Goal: Task Accomplishment & Management: Manage account settings

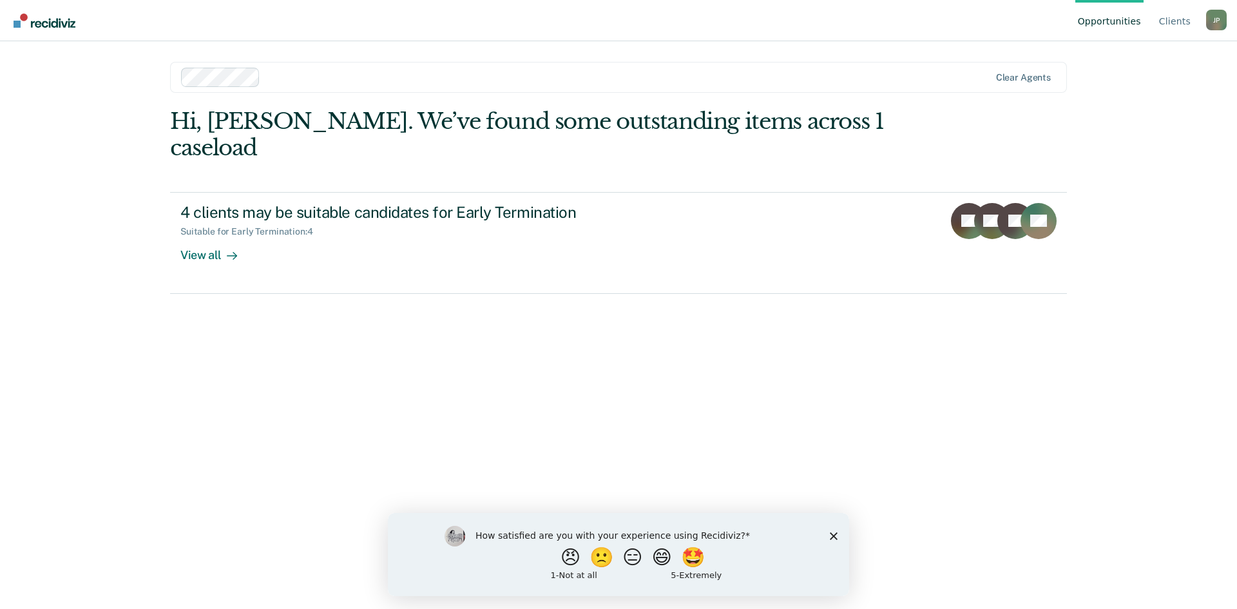
click at [1209, 26] on div "J P" at bounding box center [1216, 20] width 21 height 21
click at [1139, 55] on link "Profile" at bounding box center [1164, 60] width 83 height 11
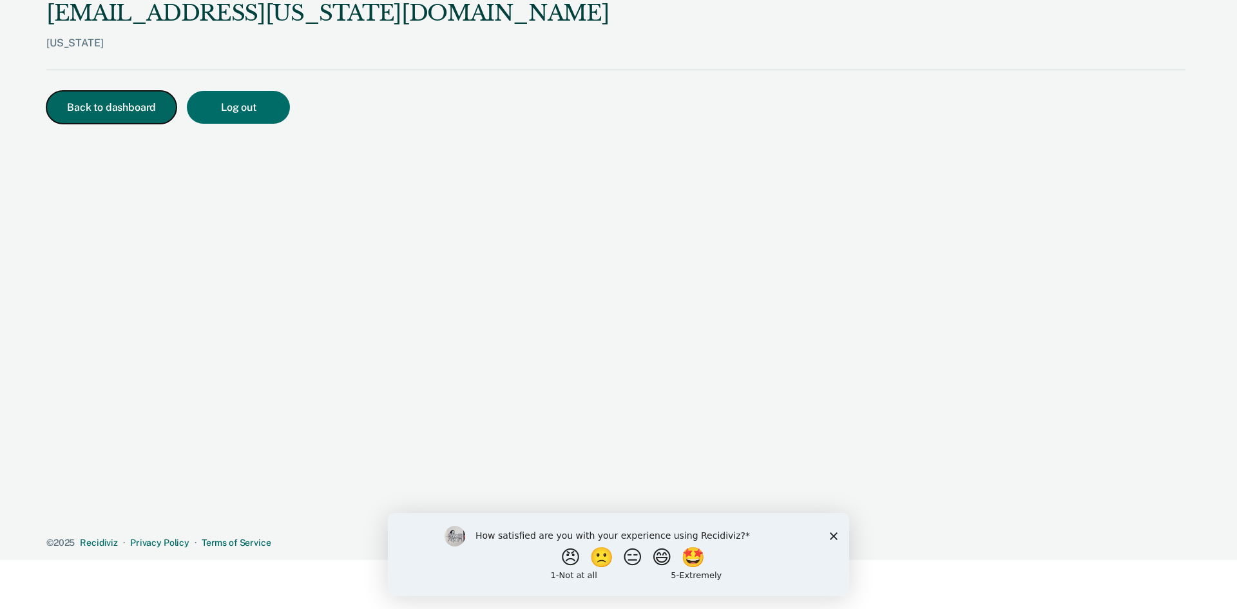
click at [113, 107] on button "Back to dashboard" at bounding box center [111, 107] width 130 height 33
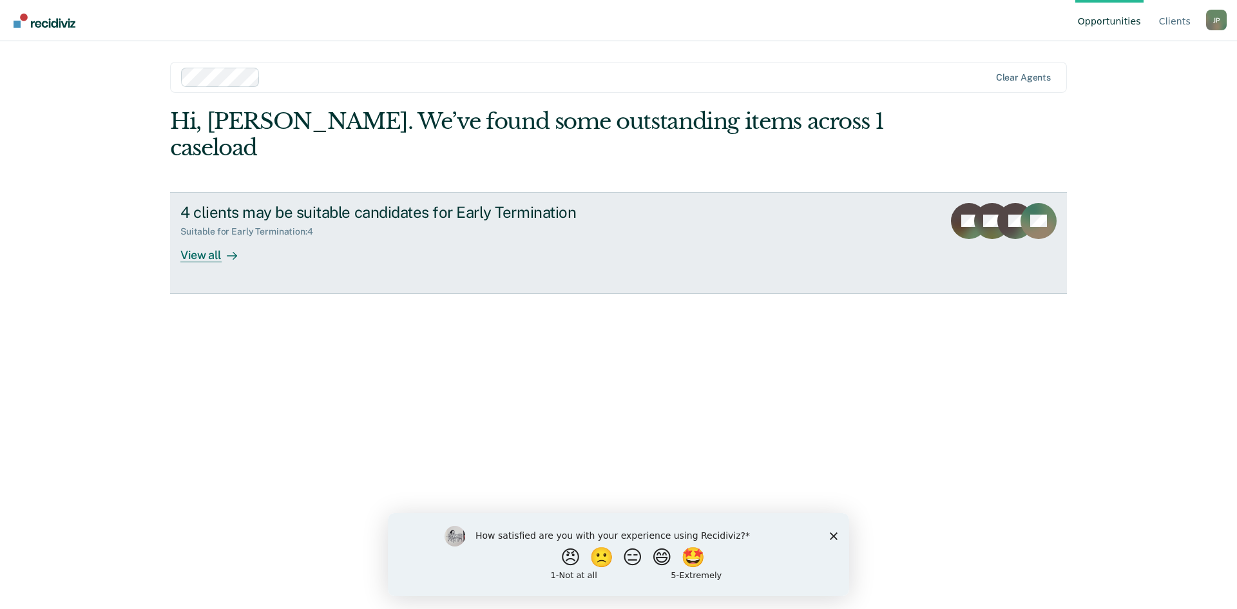
click at [872, 195] on link "4 clients may be suitable candidates for Early Termination Suitable for Early T…" at bounding box center [618, 243] width 897 height 102
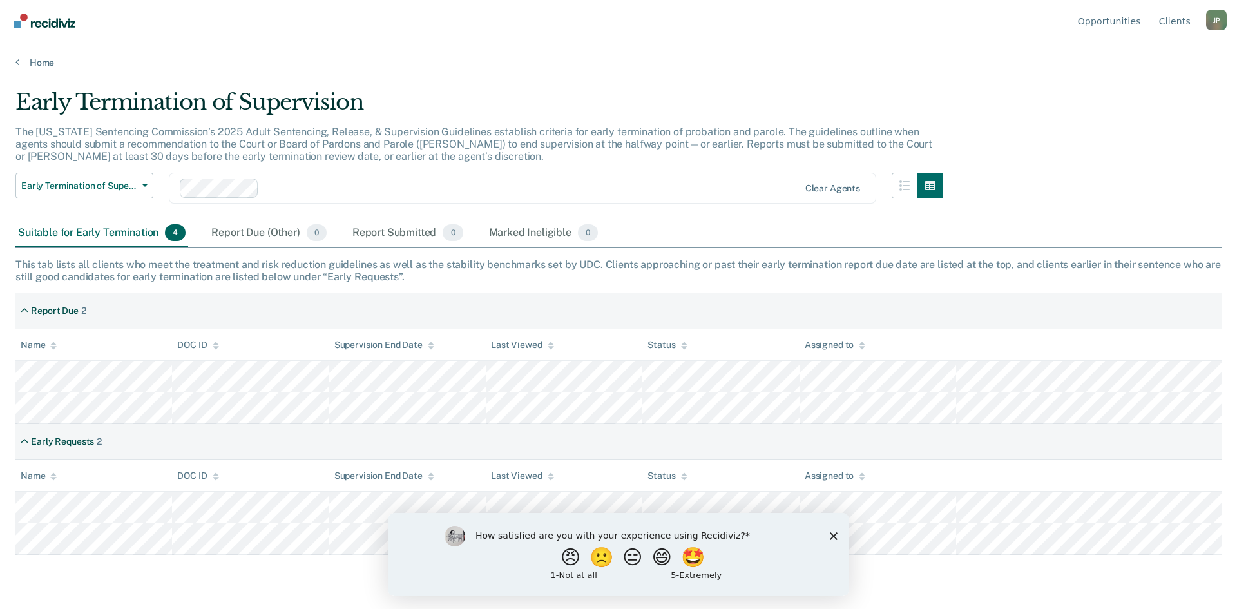
click at [832, 535] on icon "Close survey" at bounding box center [834, 536] width 8 height 8
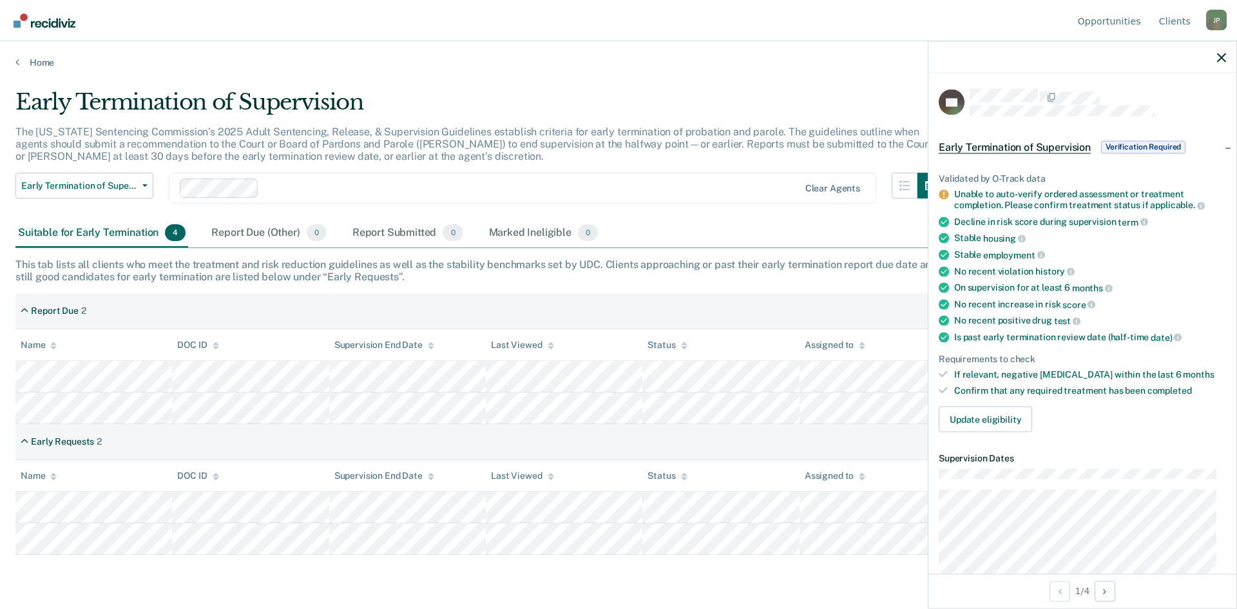
click at [113, 226] on div "Suitable for Early Termination 4" at bounding box center [101, 233] width 173 height 28
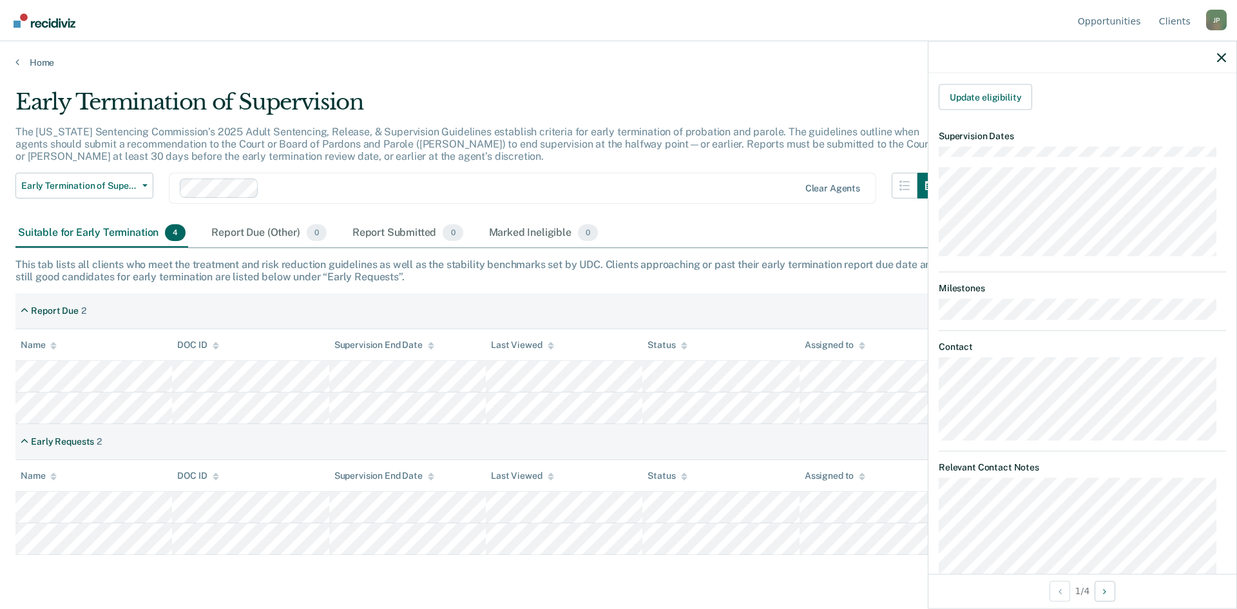
scroll to position [451, 0]
click at [1220, 55] on icon "button" at bounding box center [1221, 57] width 9 height 9
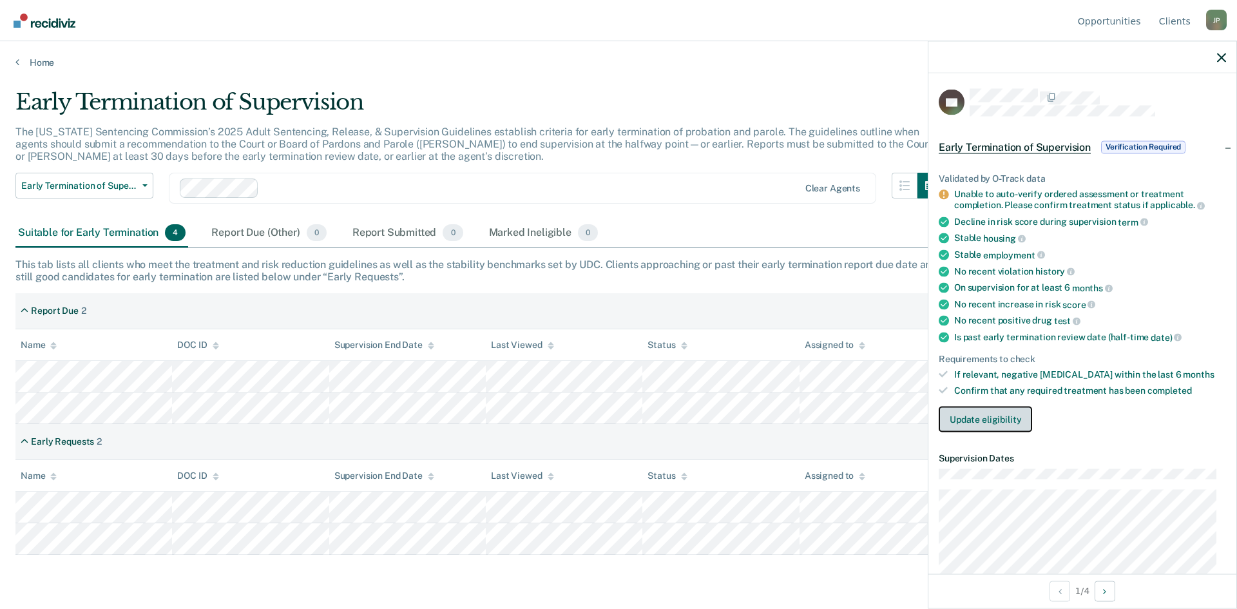
click at [995, 422] on button "Update eligibility" at bounding box center [985, 419] width 93 height 26
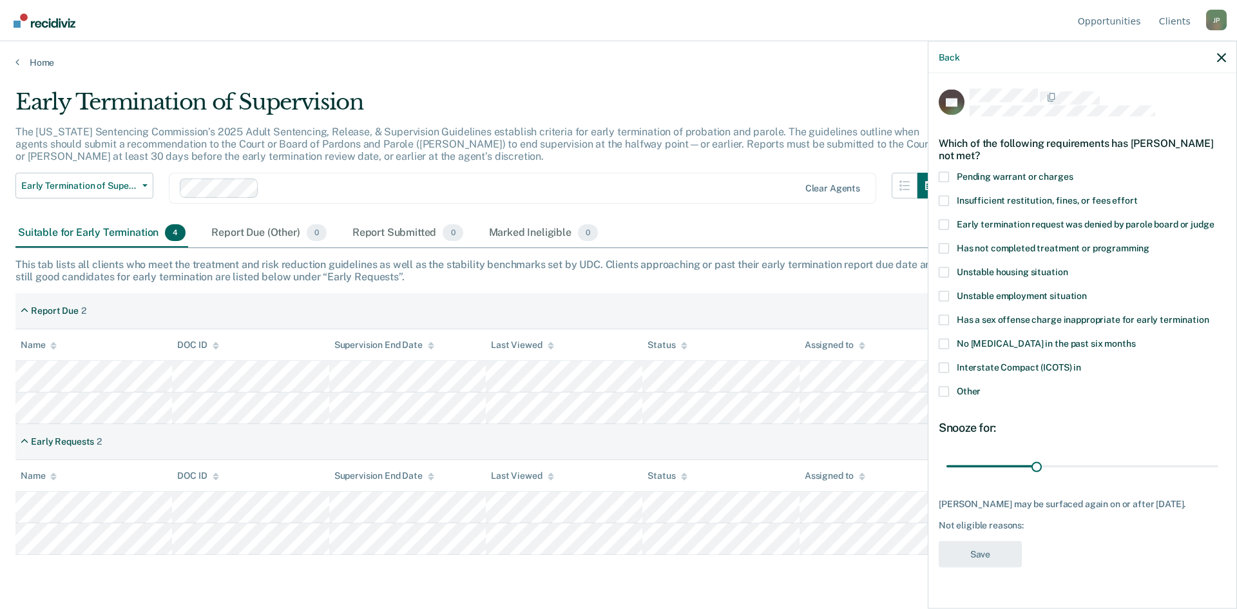
click at [944, 388] on span at bounding box center [944, 391] width 10 height 10
click at [981, 386] on input "Other" at bounding box center [981, 386] width 0 height 0
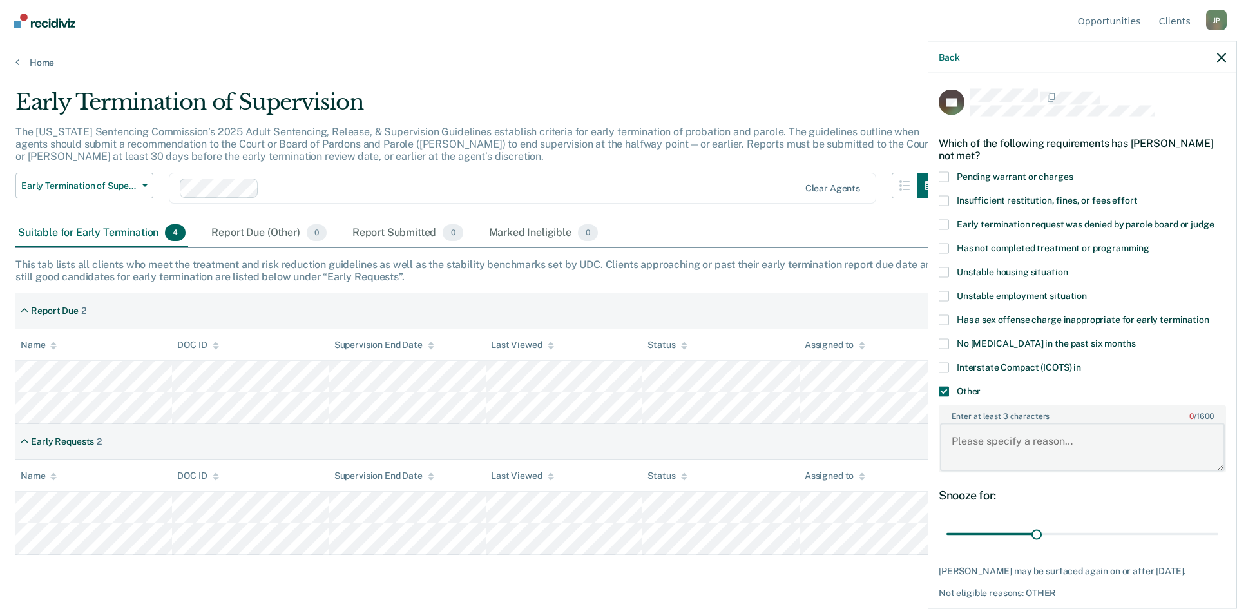
click at [1008, 443] on textarea "Enter at least 3 characters 0 / 1600" at bounding box center [1082, 447] width 285 height 48
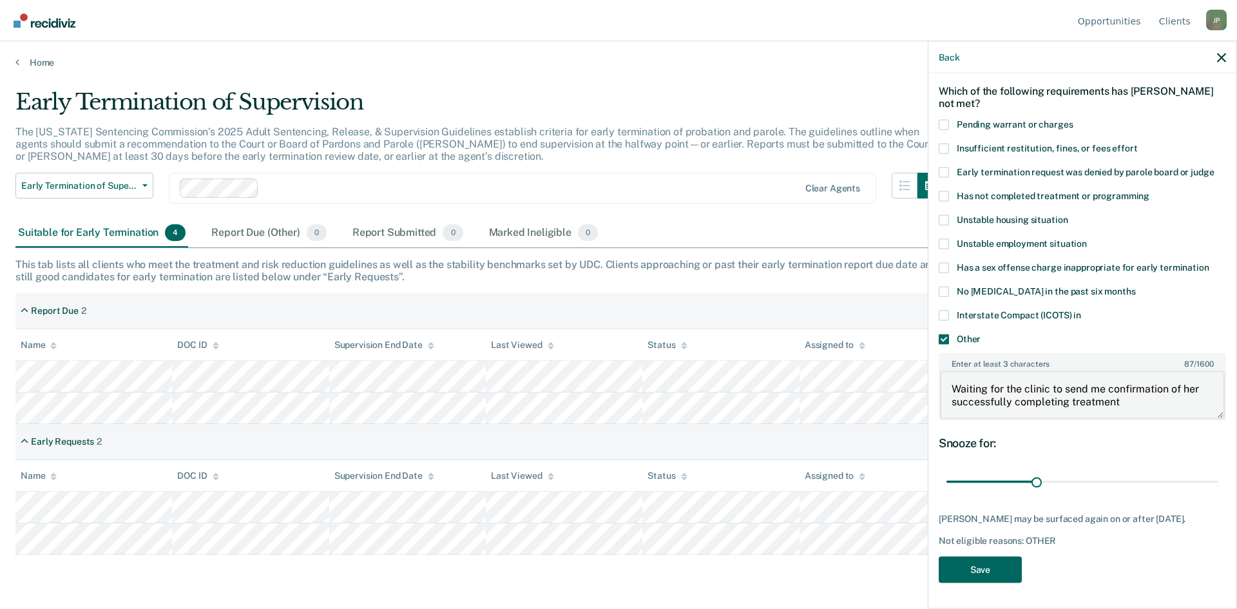
type textarea "Waiting for the clinic to send me confirmation of her successfully completing t…"
click at [985, 565] on button "Save" at bounding box center [980, 569] width 83 height 26
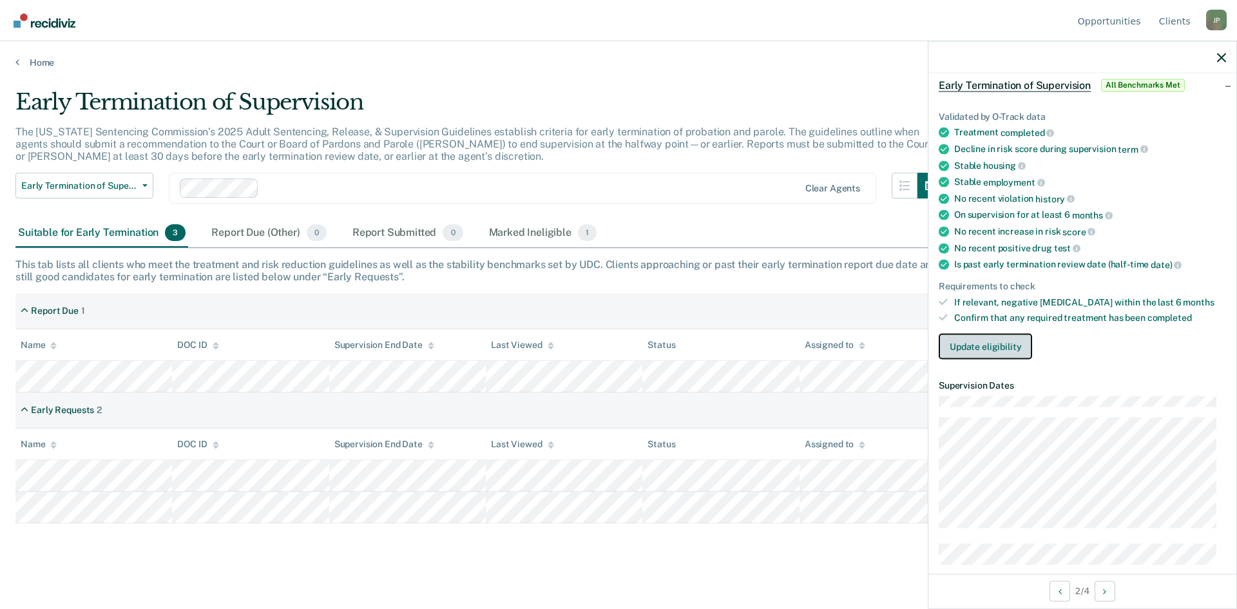
click at [994, 345] on button "Update eligibility" at bounding box center [985, 347] width 93 height 26
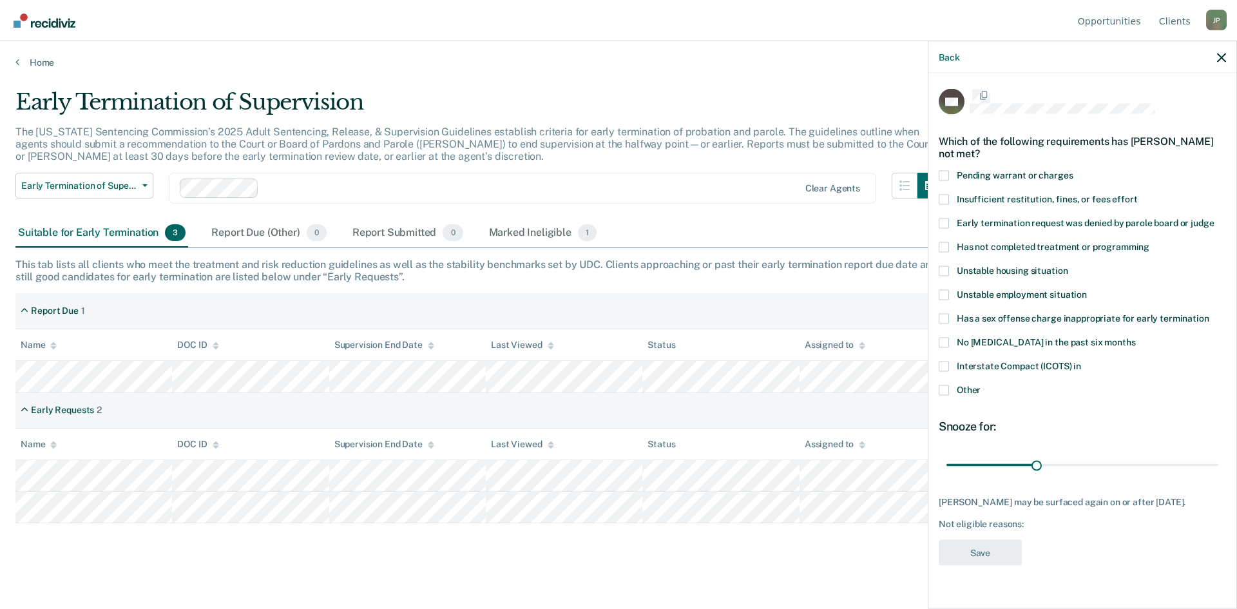
scroll to position [0, 0]
click at [943, 386] on span at bounding box center [944, 391] width 10 height 10
click at [981, 386] on input "Other" at bounding box center [981, 386] width 0 height 0
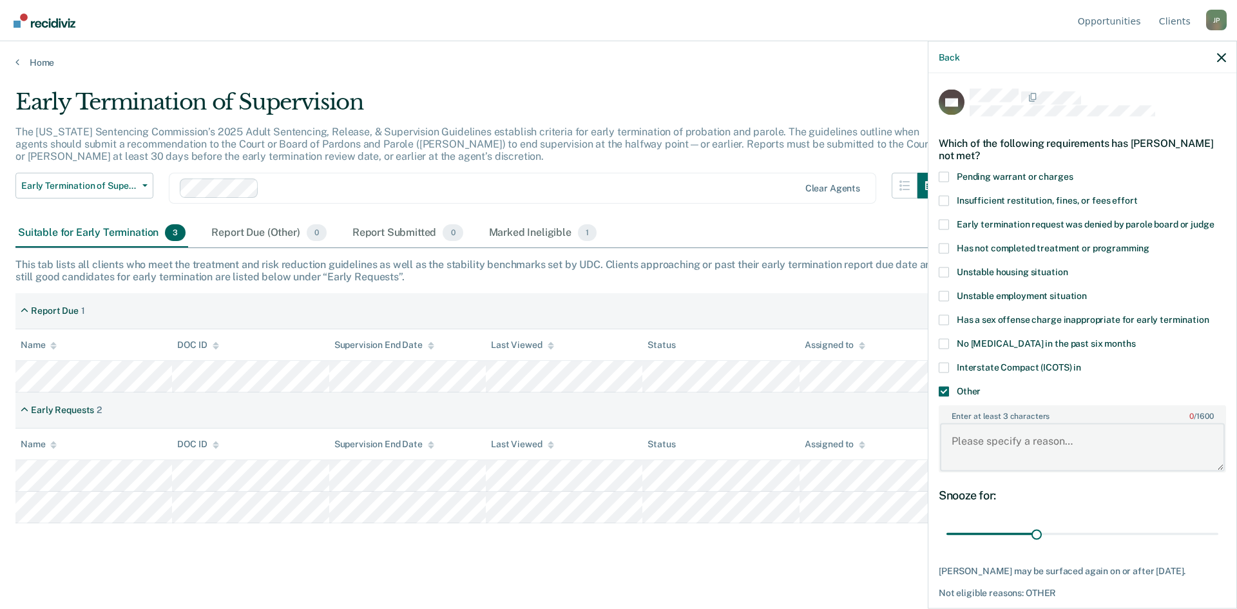
click at [1004, 448] on textarea "Enter at least 3 characters 0 / 1600" at bounding box center [1082, 447] width 285 height 48
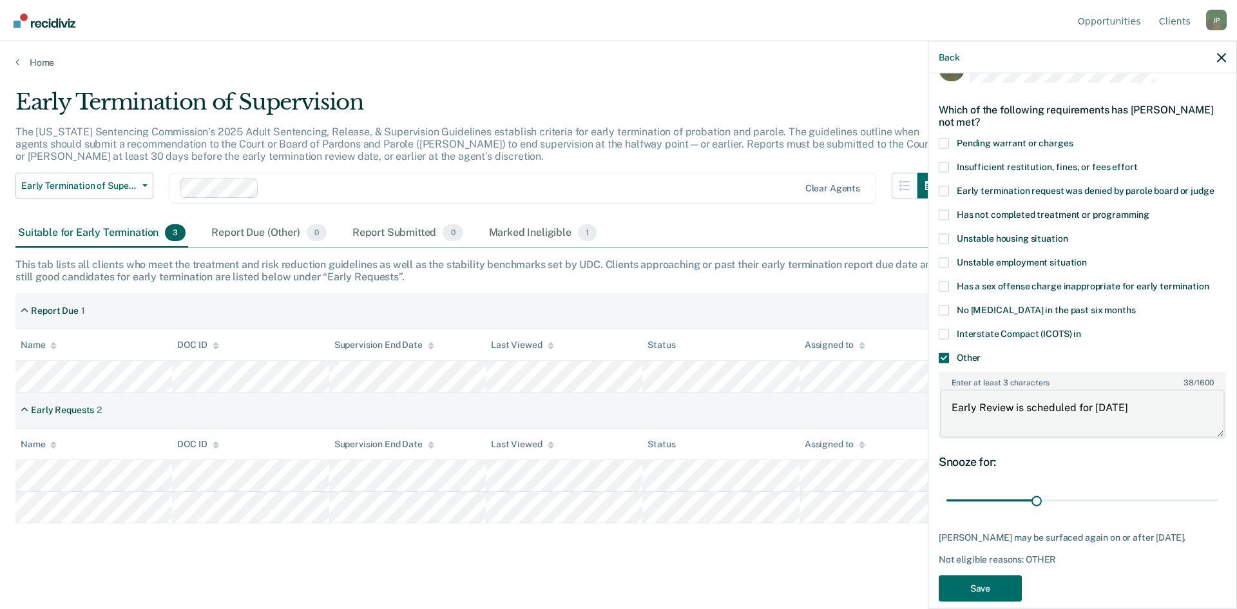
scroll to position [51, 0]
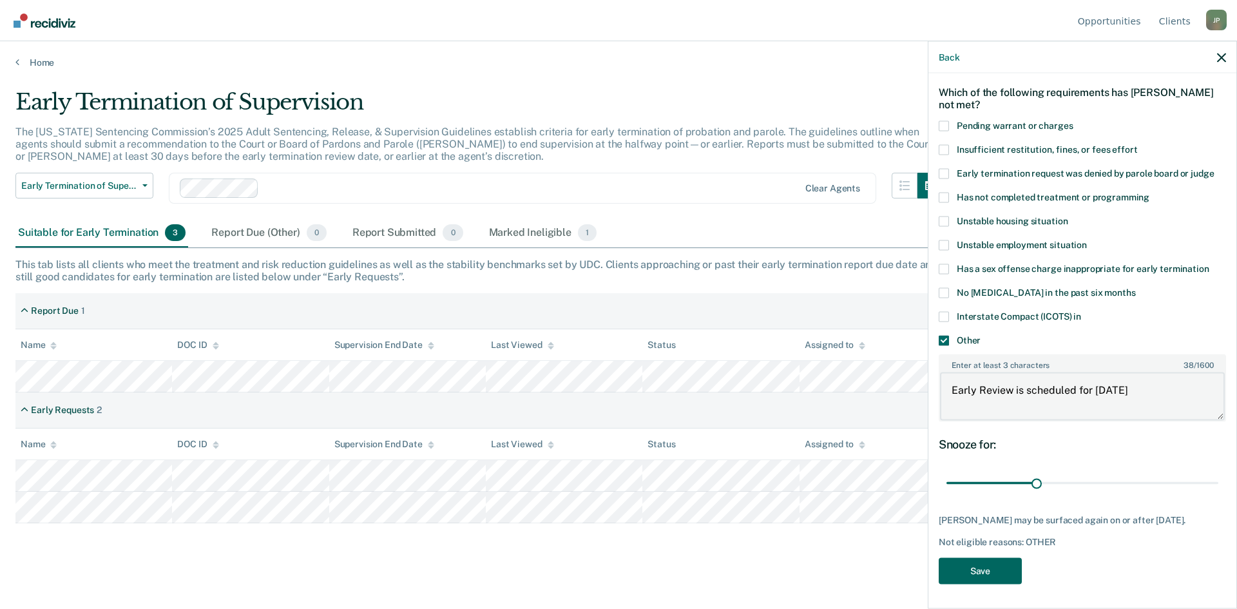
type textarea "Early Review is scheduled for [DATE]"
click at [981, 570] on button "Save" at bounding box center [980, 570] width 83 height 26
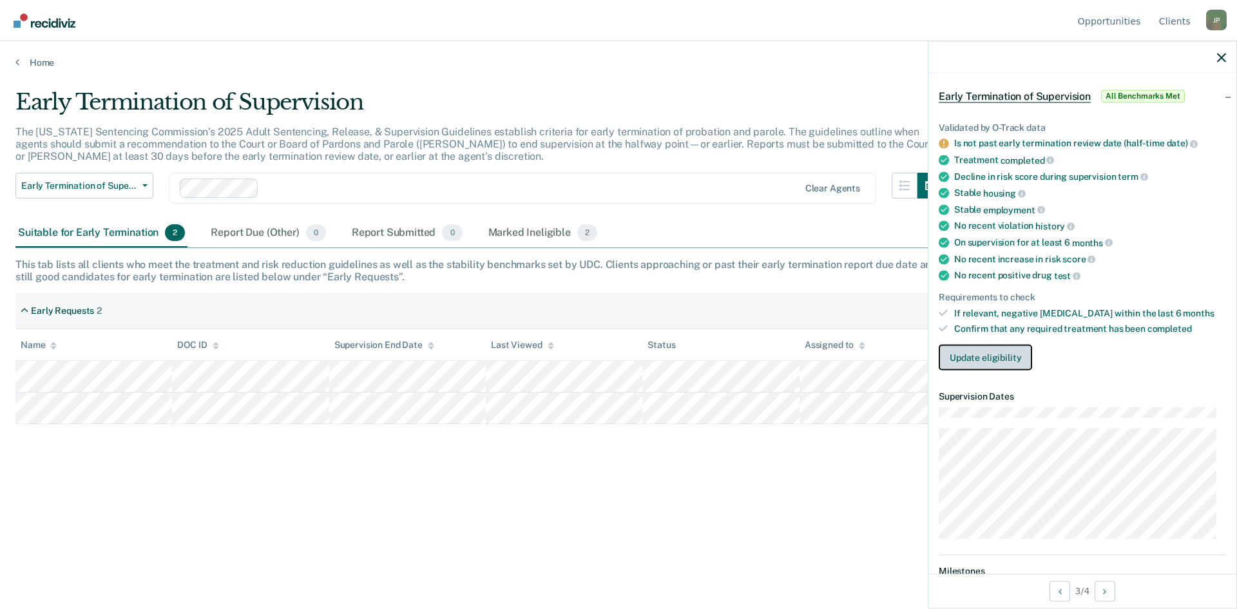
click at [973, 360] on button "Update eligibility" at bounding box center [985, 358] width 93 height 26
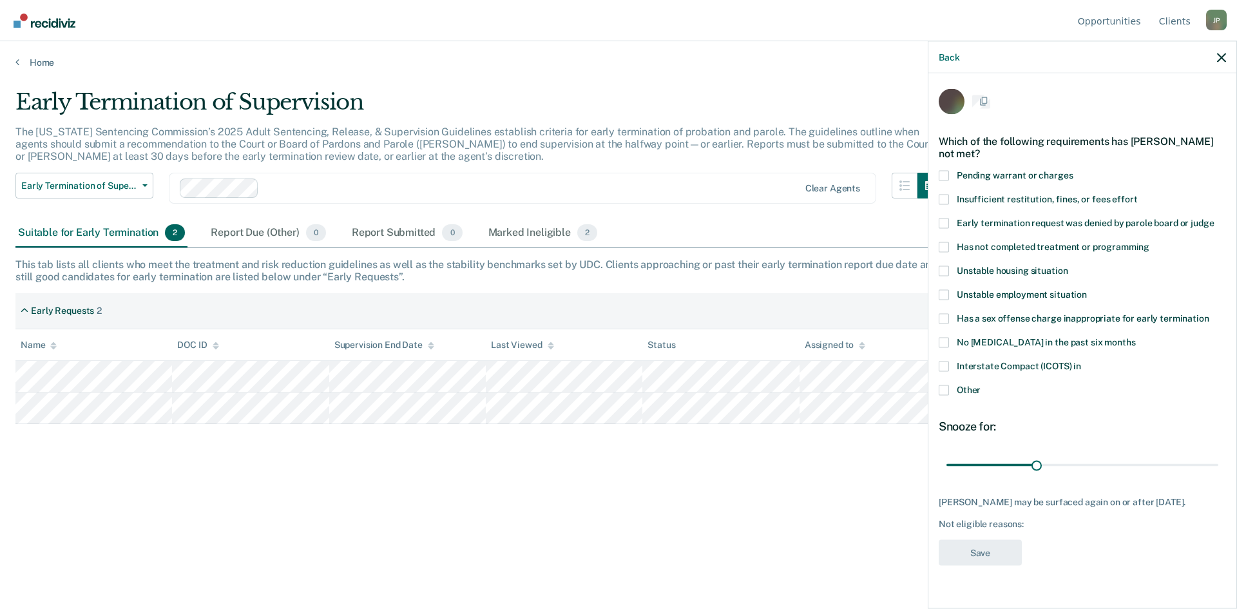
scroll to position [0, 0]
click at [948, 389] on span at bounding box center [944, 391] width 10 height 10
click at [981, 386] on input "Other" at bounding box center [981, 386] width 0 height 0
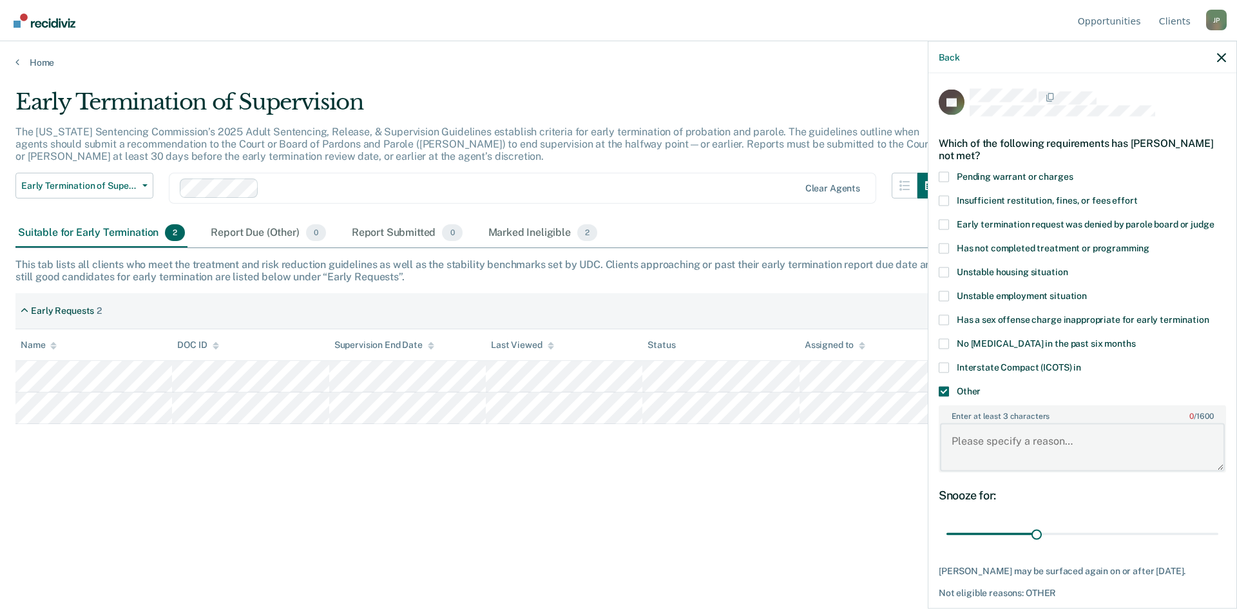
click at [999, 457] on textarea "Enter at least 3 characters 0 / 1600" at bounding box center [1082, 447] width 285 height 48
click at [1071, 452] on textarea "Waiting for [PERSON_NAME] to pay off his financial obligations. Early Review [D…" at bounding box center [1082, 447] width 285 height 48
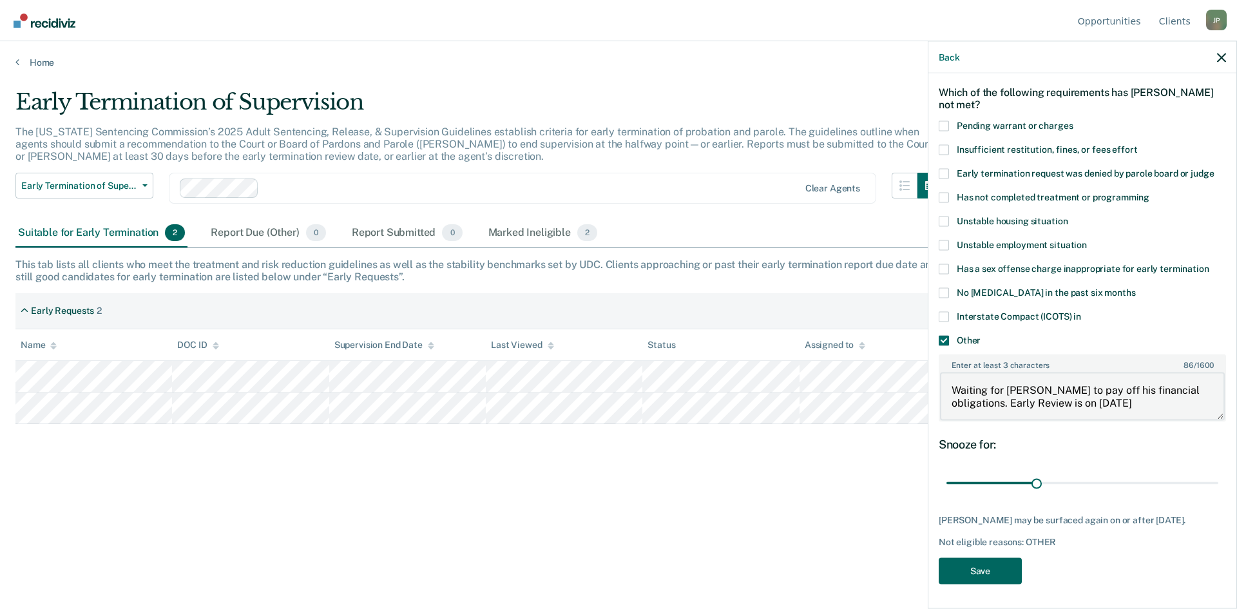
type textarea "Waiting for [PERSON_NAME] to pay off his financial obligations. Early Review is…"
click at [986, 575] on button "Save" at bounding box center [980, 570] width 83 height 26
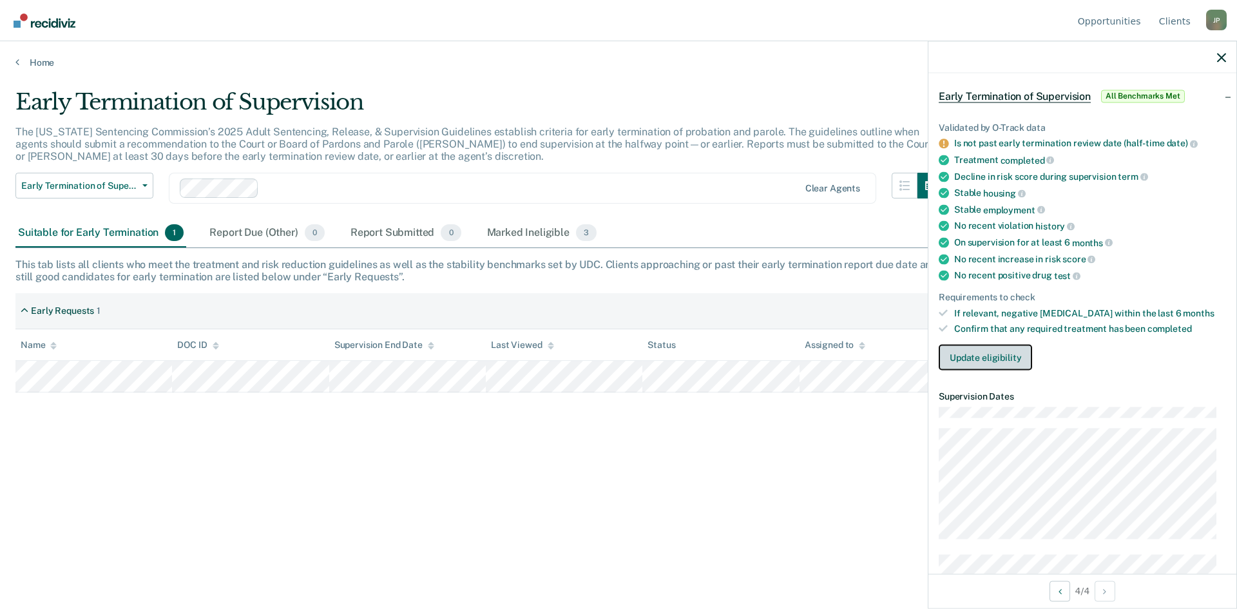
click at [1011, 349] on button "Update eligibility" at bounding box center [985, 358] width 93 height 26
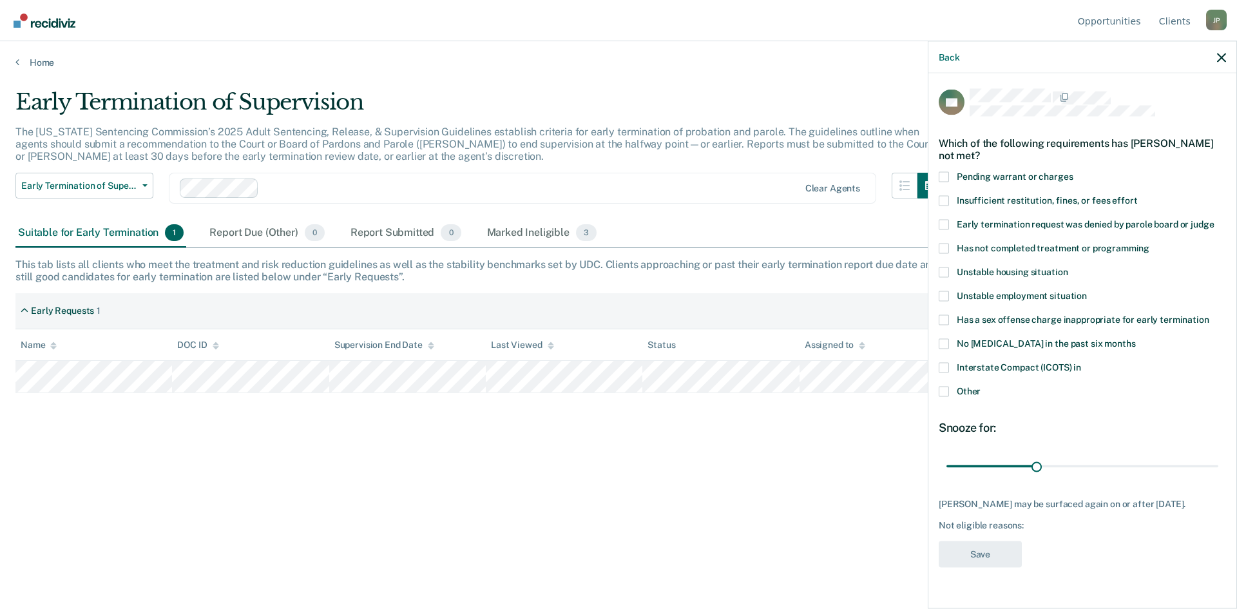
click at [944, 396] on label "Other" at bounding box center [1082, 393] width 287 height 14
click at [981, 386] on input "Other" at bounding box center [981, 386] width 0 height 0
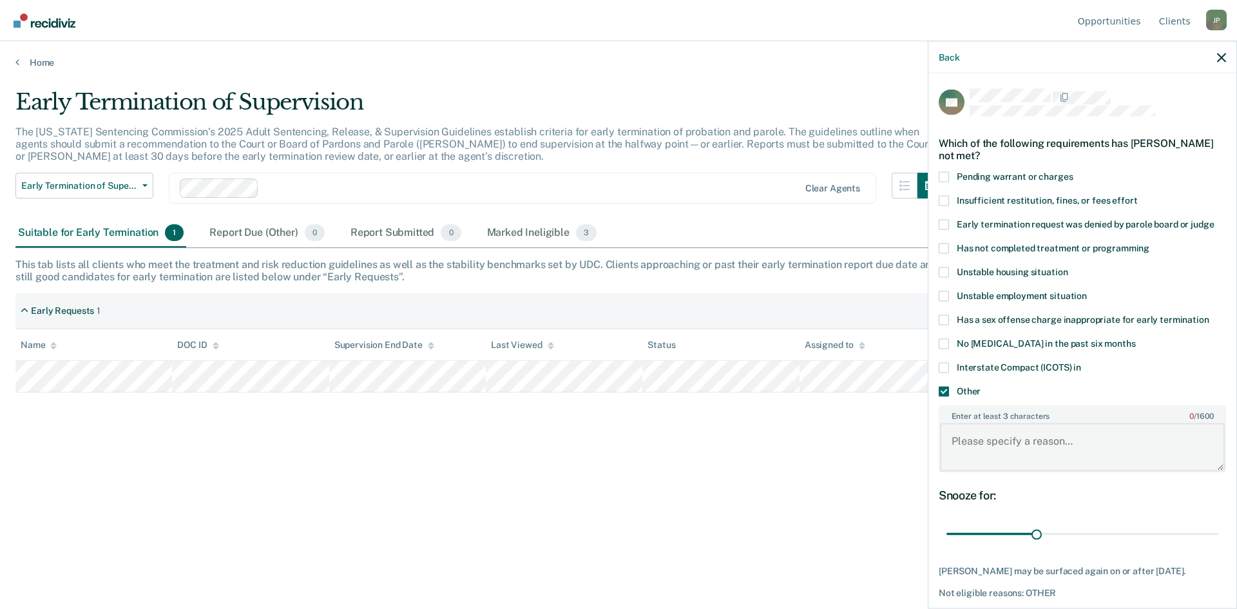
click at [966, 447] on textarea "Enter at least 3 characters 0 / 1600" at bounding box center [1082, 447] width 285 height 48
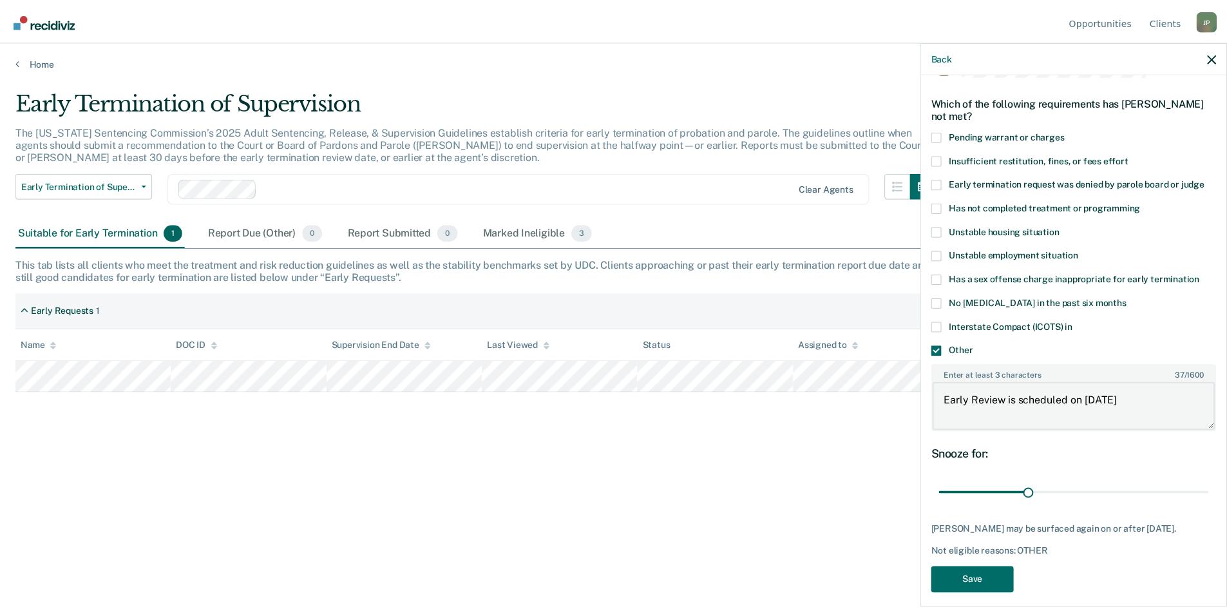
scroll to position [62, 0]
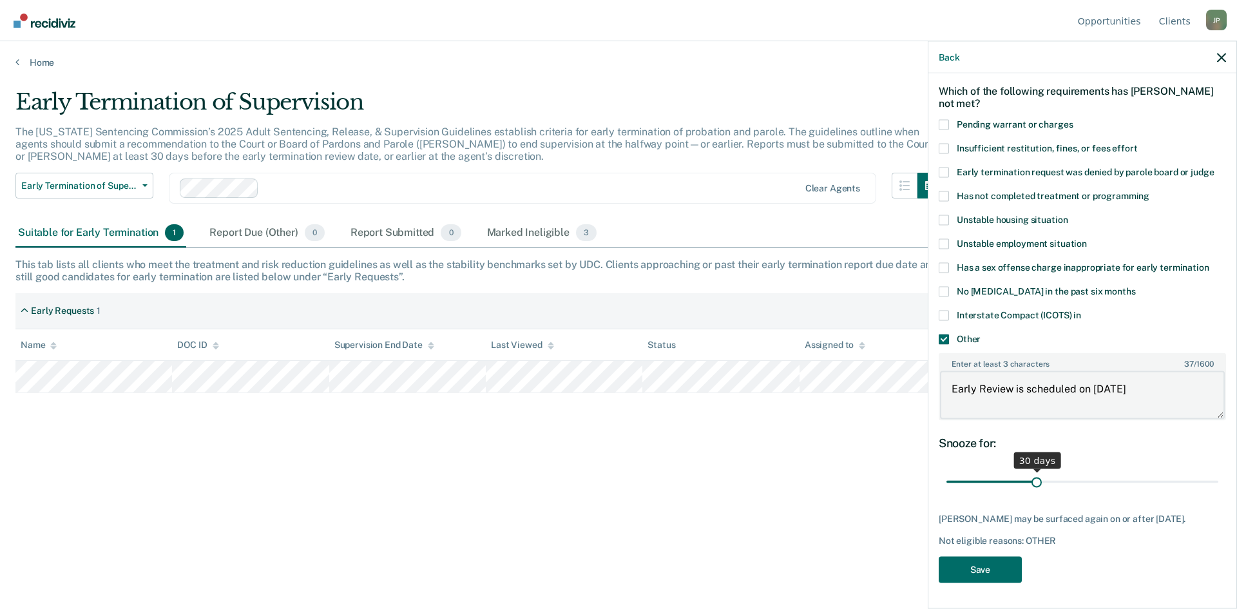
type textarea "Early Review is scheduled on [DATE]"
drag, startPoint x: 1032, startPoint y: 472, endPoint x: 1085, endPoint y: 459, distance: 54.2
type input "48"
click at [1085, 470] on input "range" at bounding box center [1083, 481] width 272 height 23
click at [977, 568] on button "Save" at bounding box center [980, 569] width 83 height 26
